Goal: Register for event/course

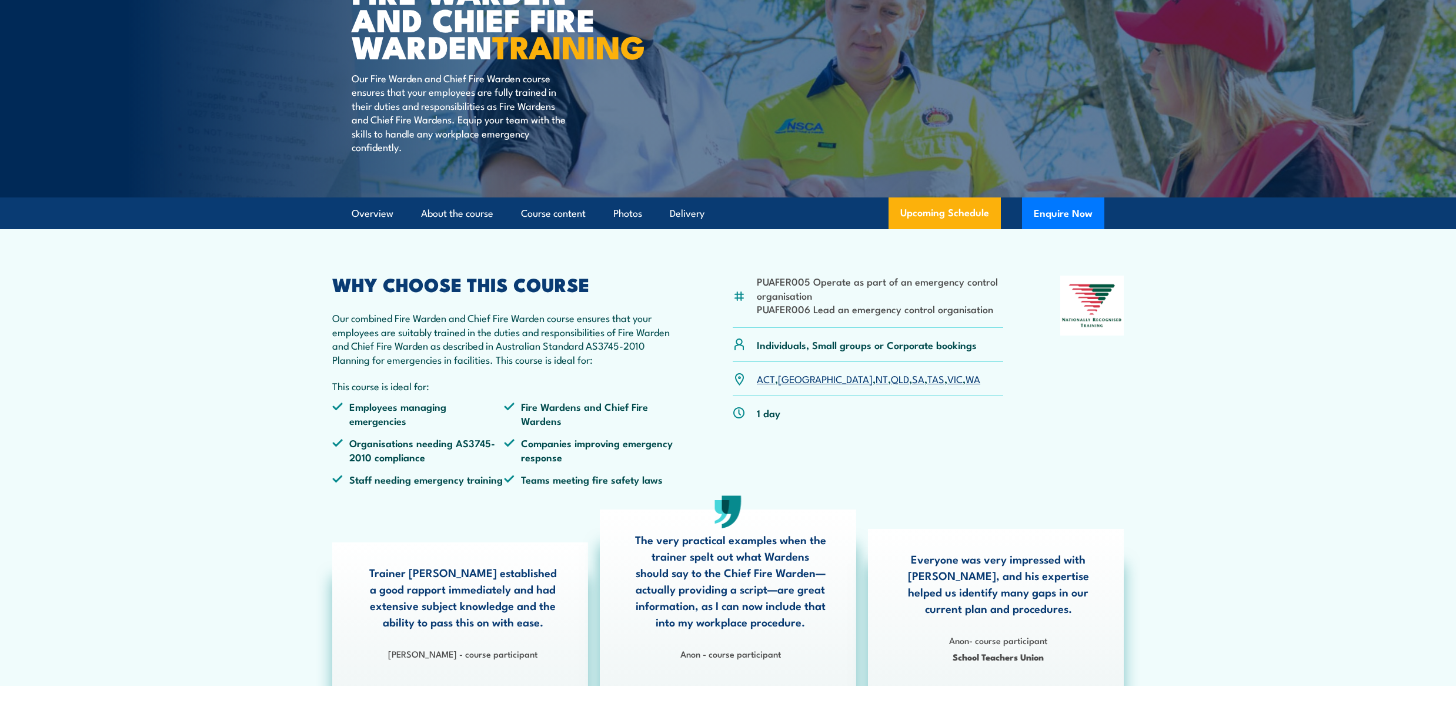
scroll to position [156, 0]
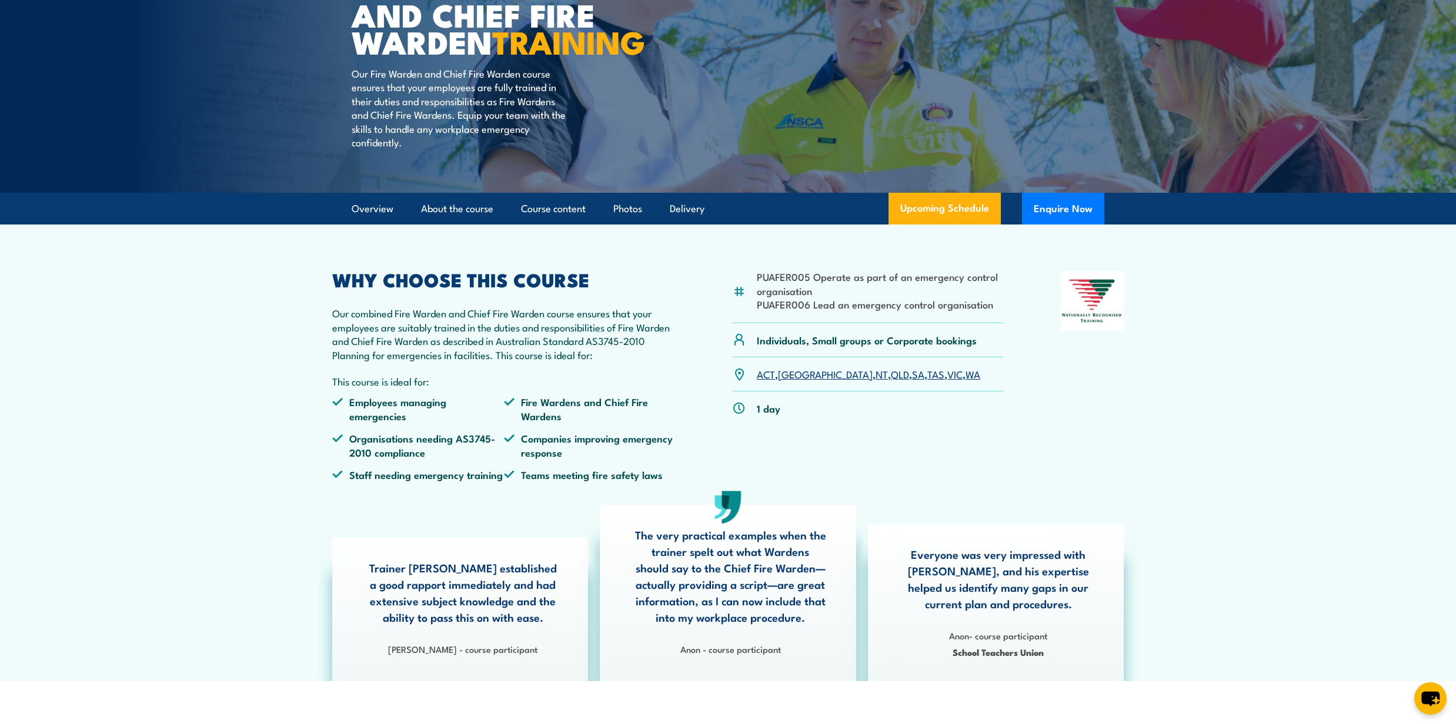
click at [891, 381] on link "QLD" at bounding box center [900, 374] width 18 height 14
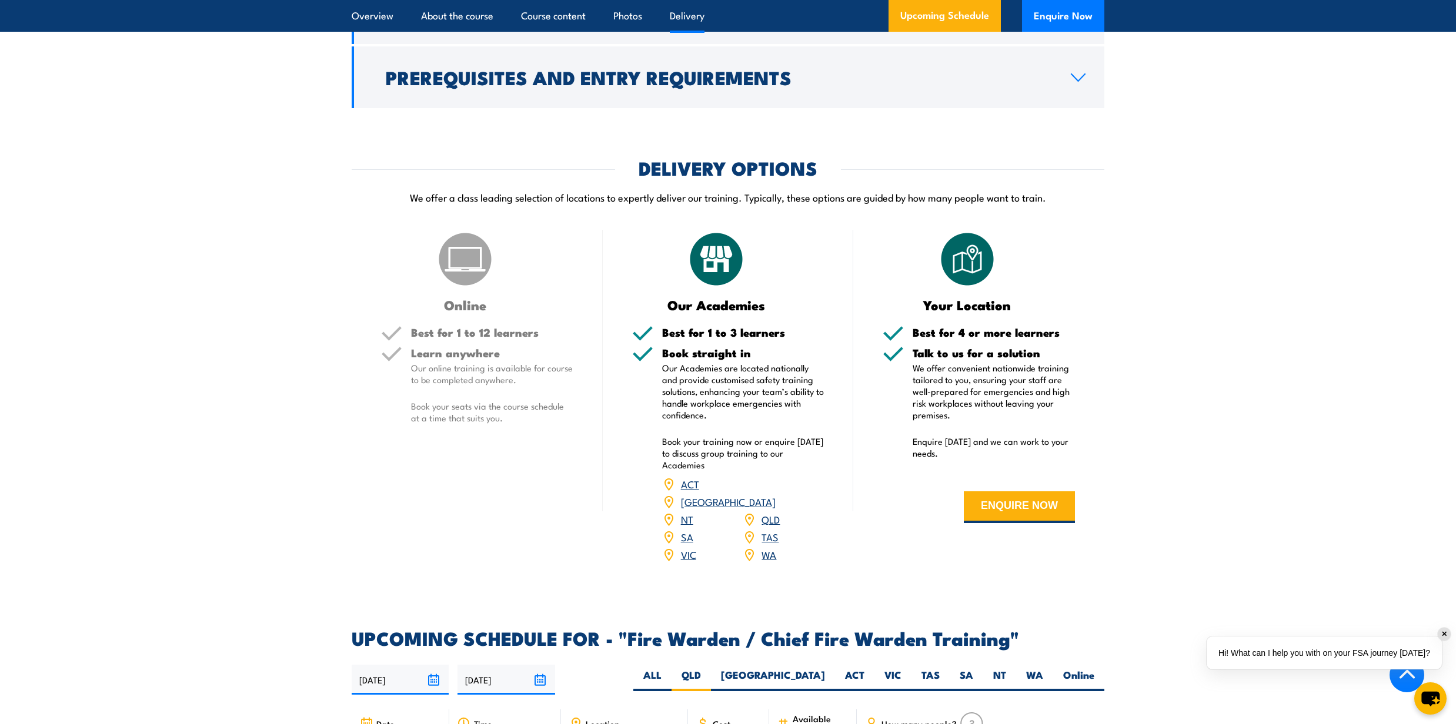
scroll to position [1454, 0]
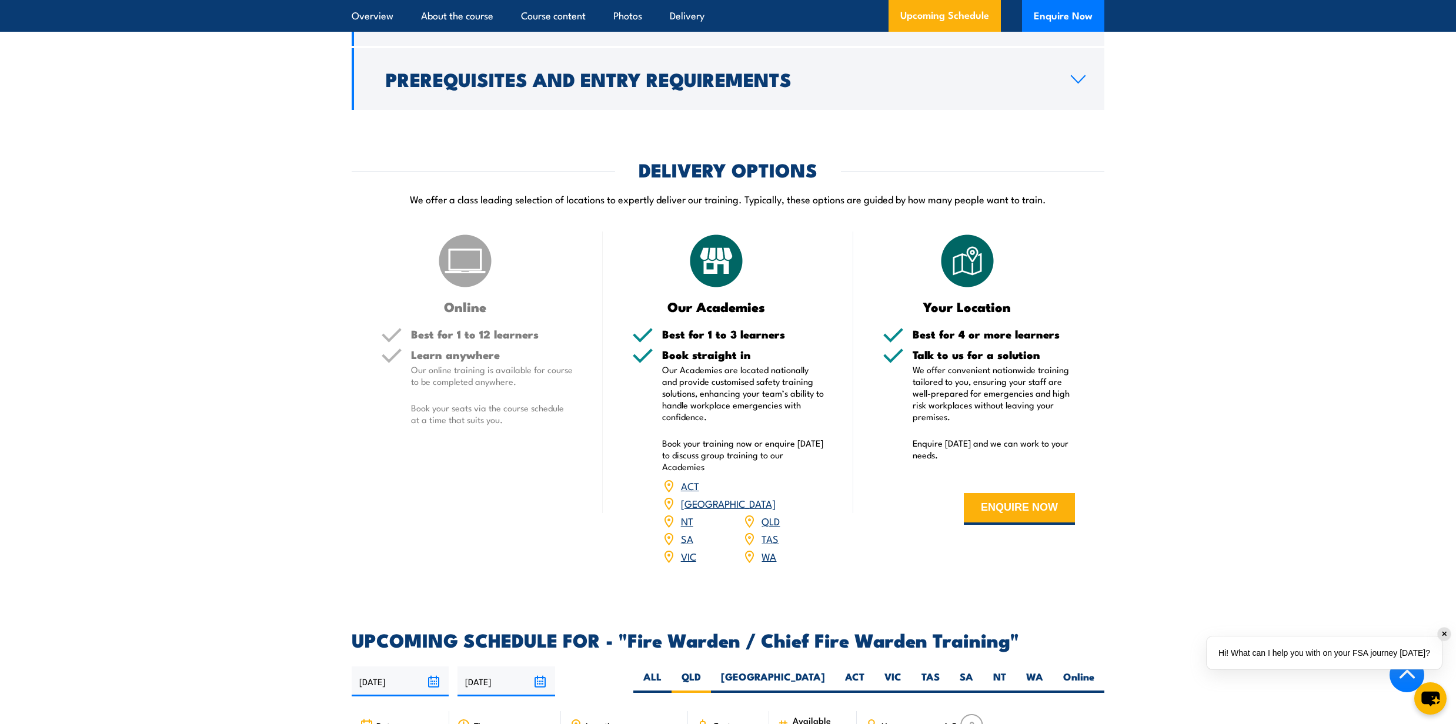
click at [485, 360] on h5 "Learn anywhere" at bounding box center [492, 354] width 162 height 11
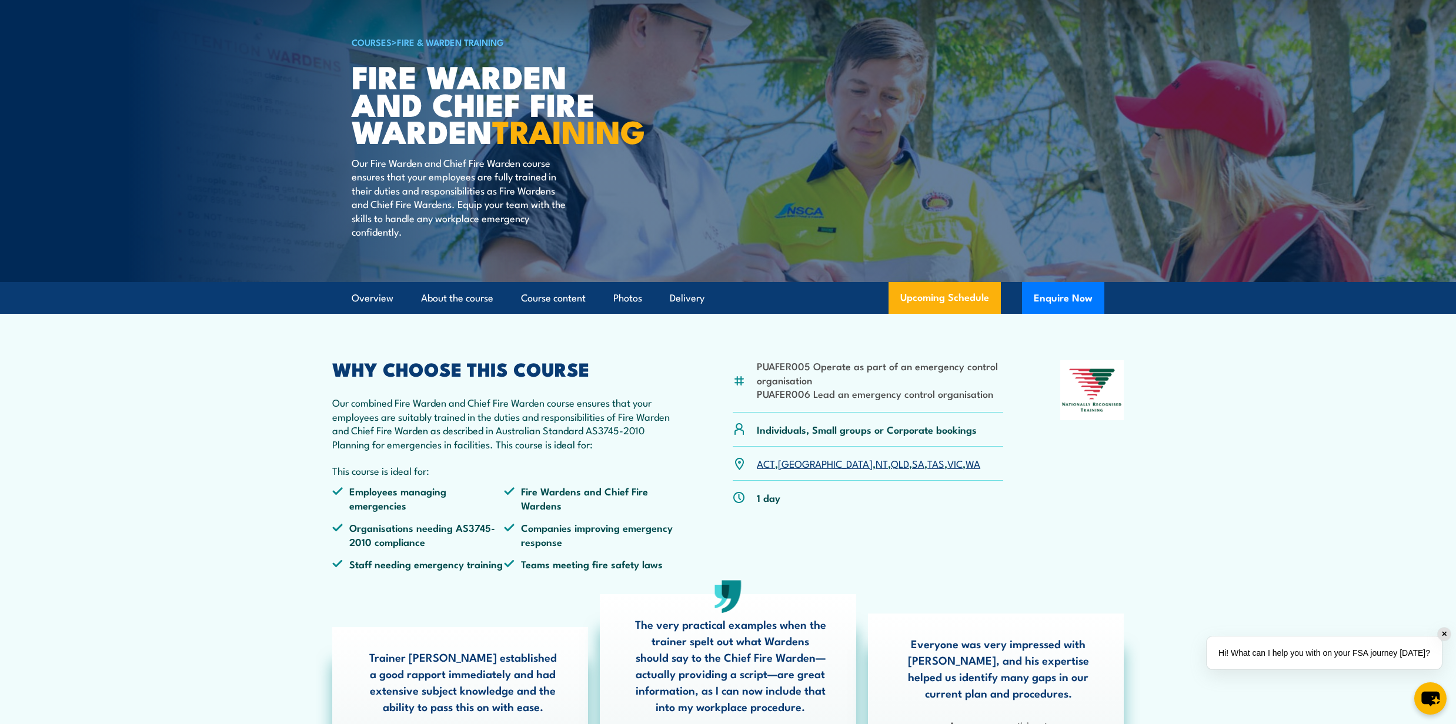
scroll to position [0, 0]
